Goal: Transaction & Acquisition: Subscribe to service/newsletter

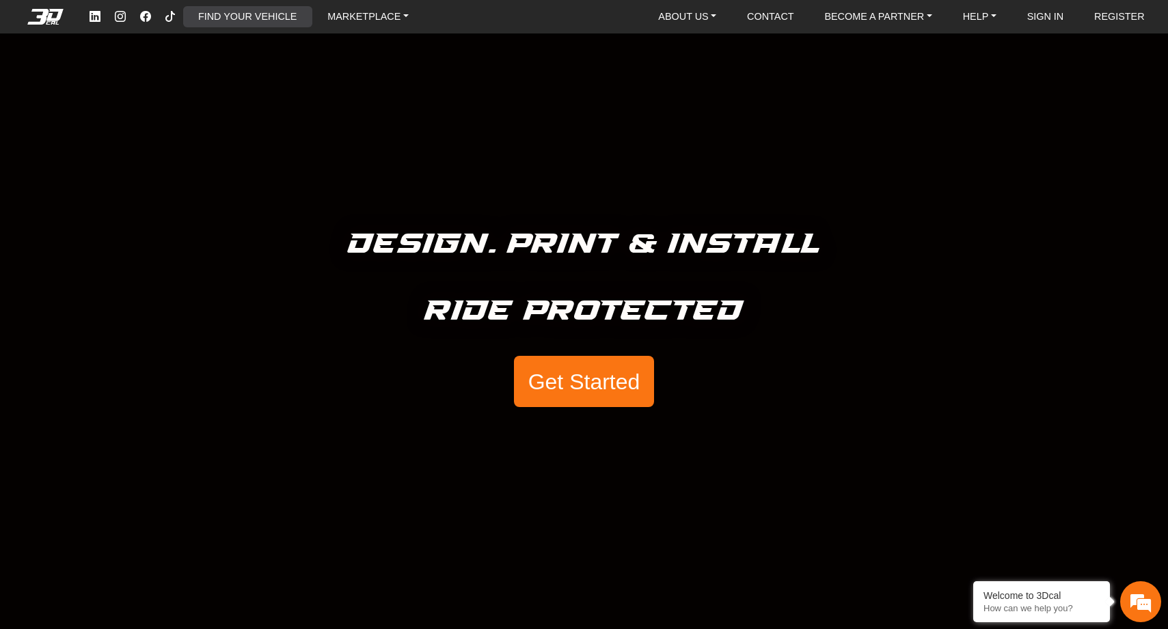
click at [268, 18] on link "FIND YOUR VEHICLE" at bounding box center [247, 16] width 109 height 21
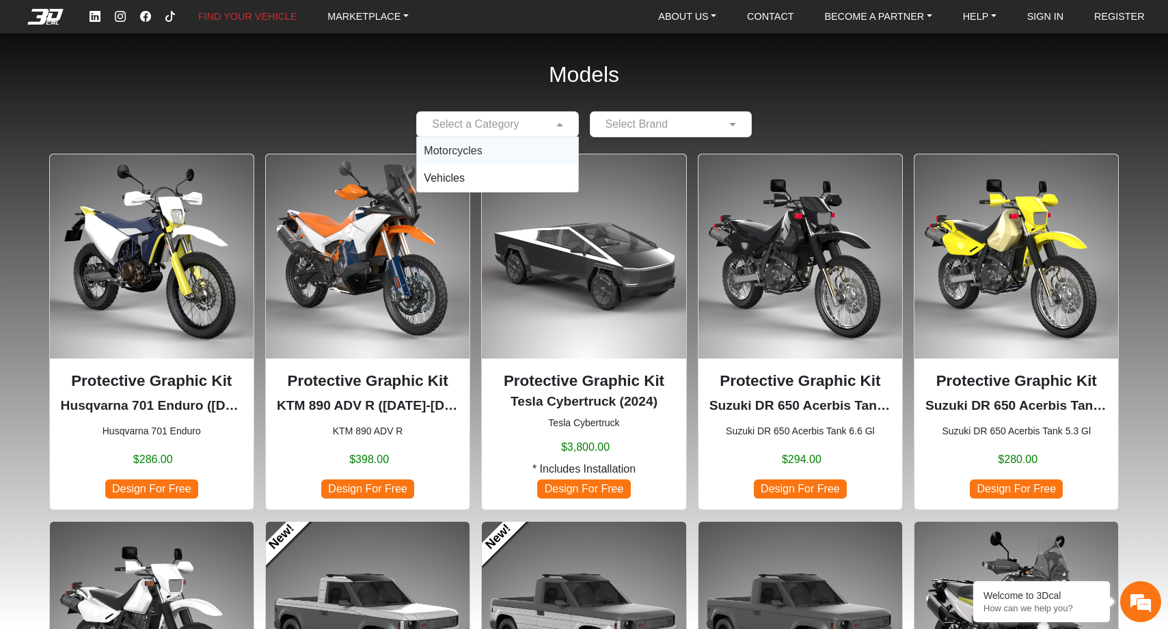
click at [553, 127] on span at bounding box center [561, 124] width 17 height 16
click at [528, 150] on div "Motorcycles" at bounding box center [497, 150] width 161 height 27
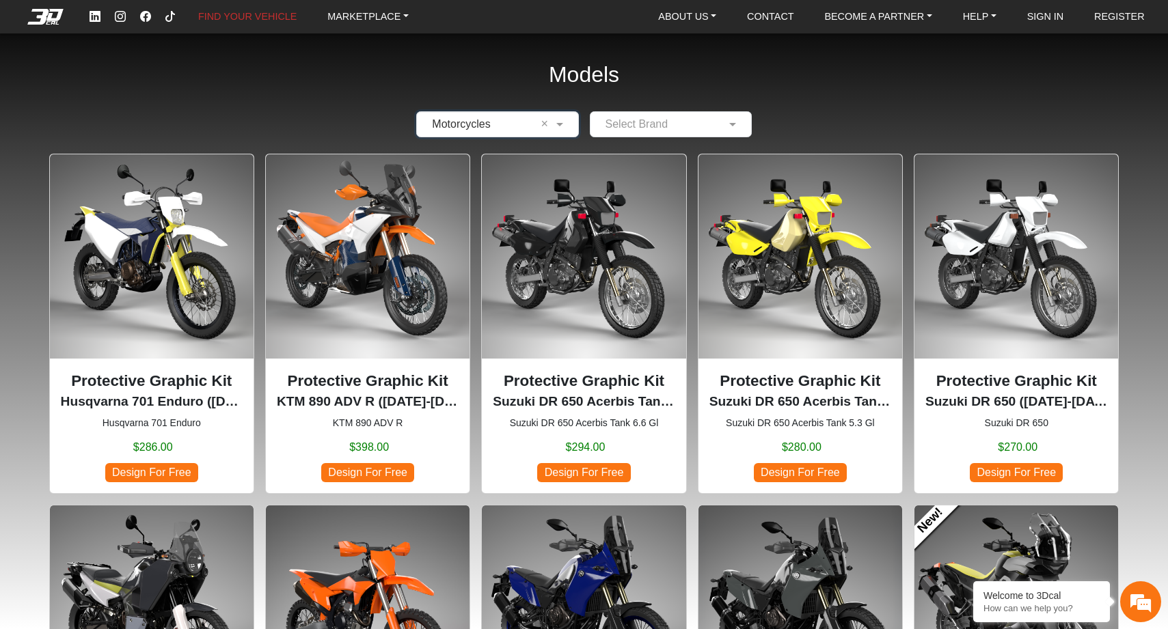
click at [679, 126] on input "text" at bounding box center [657, 124] width 120 height 16
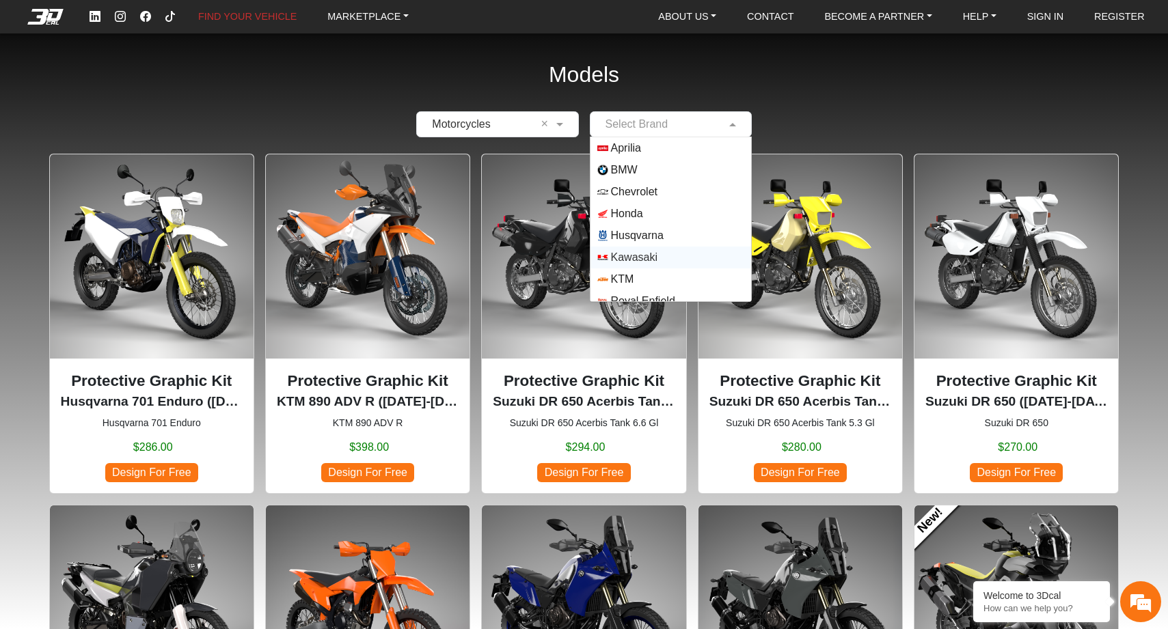
click at [632, 257] on span "Kawasaki" at bounding box center [634, 257] width 46 height 16
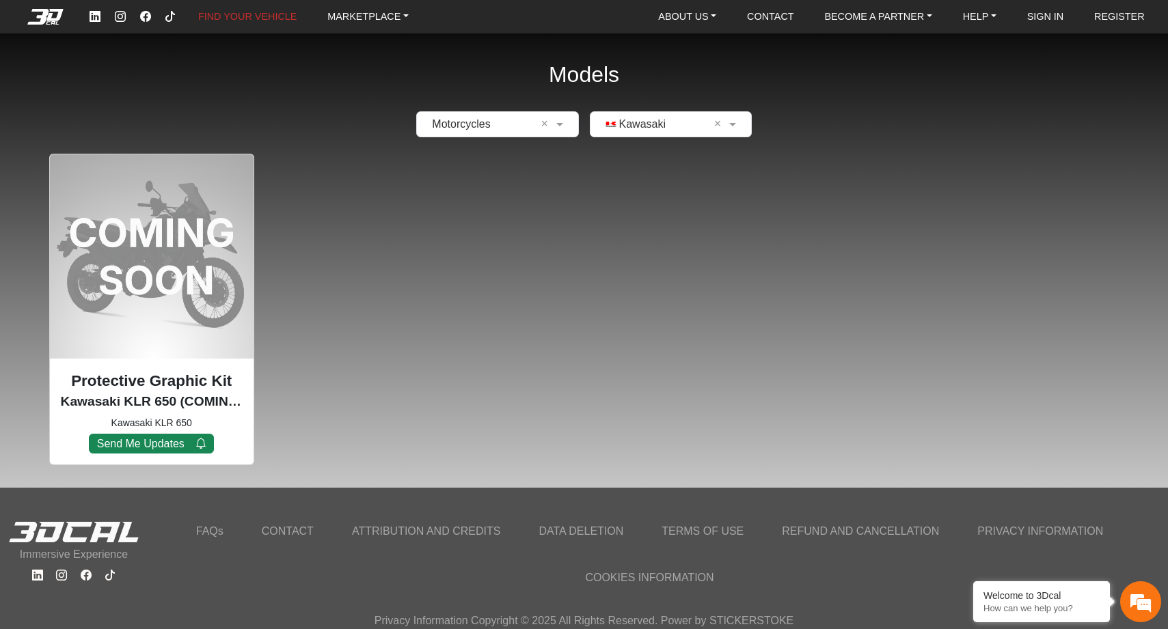
click at [113, 396] on p "Kawasaki KLR 650 (COMING SOON) (2024)" at bounding box center [152, 402] width 182 height 20
click at [144, 440] on button "Send Me Updates" at bounding box center [151, 444] width 125 height 20
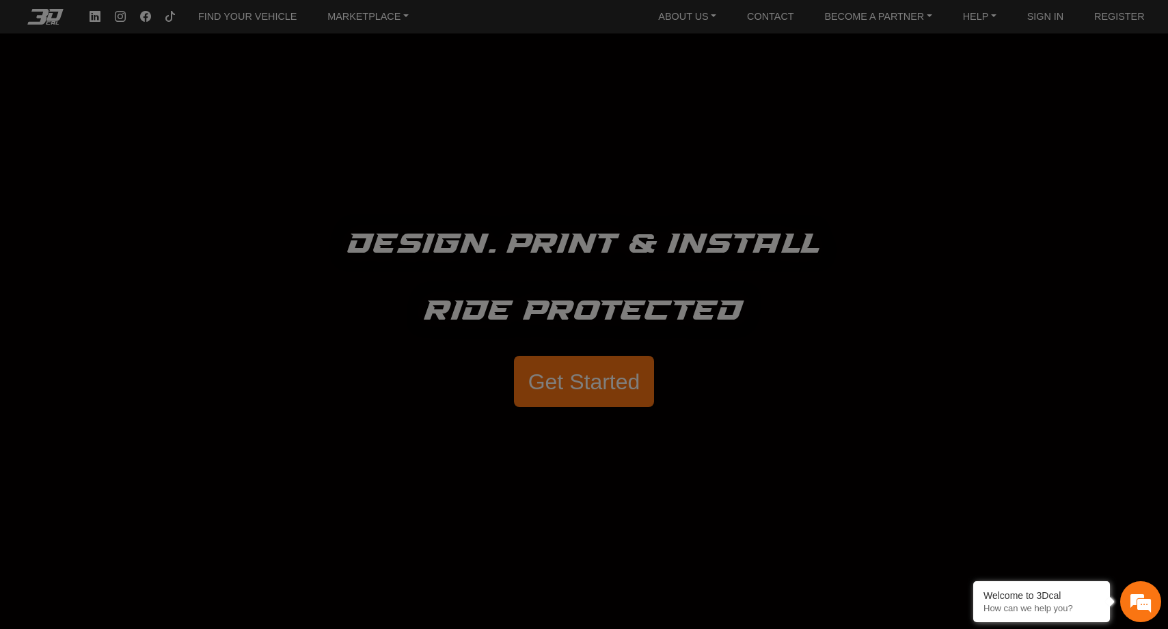
click at [51, 16] on div at bounding box center [584, 314] width 1168 height 629
click at [576, 389] on div at bounding box center [584, 314] width 1168 height 629
click at [834, 166] on div at bounding box center [584, 314] width 1168 height 629
